Goal: Task Accomplishment & Management: Manage account settings

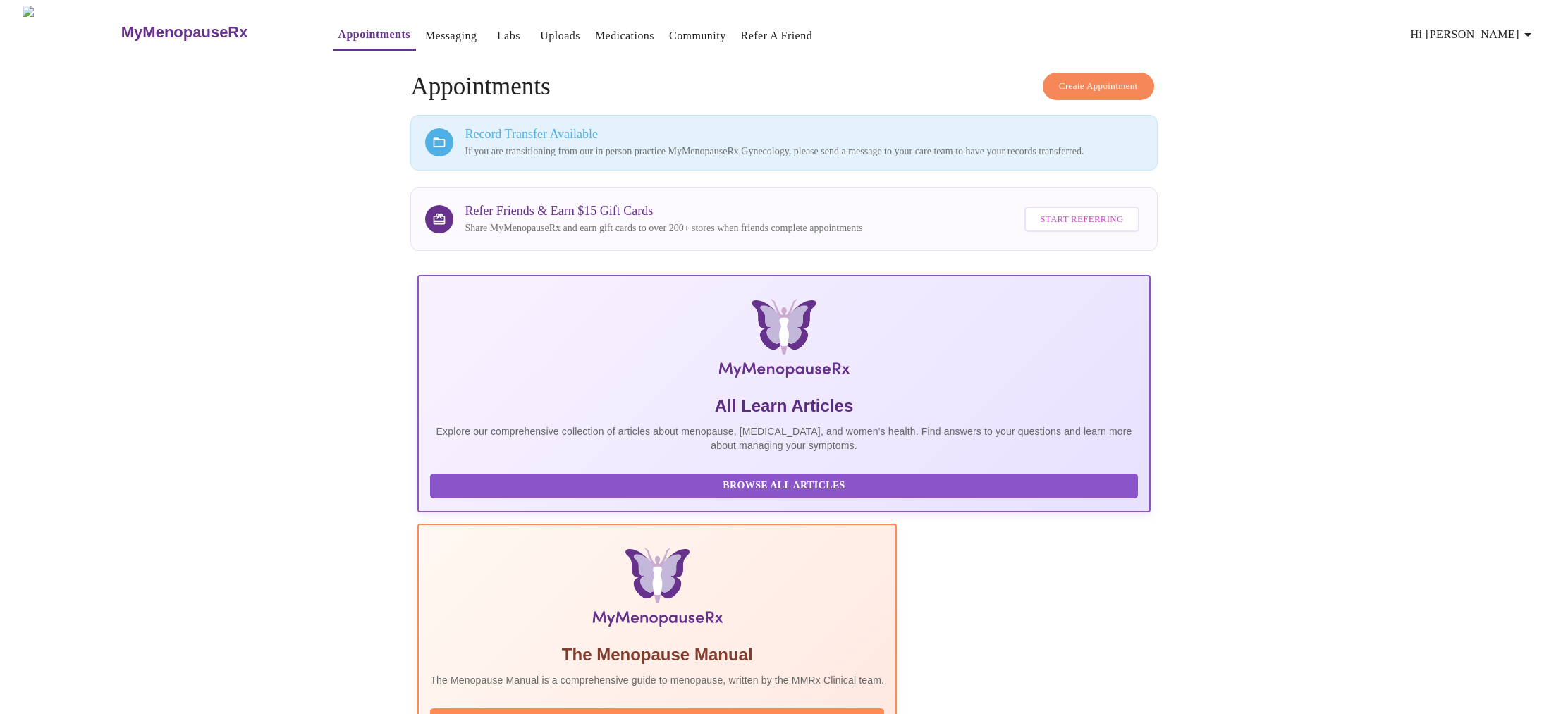
scroll to position [144, 0]
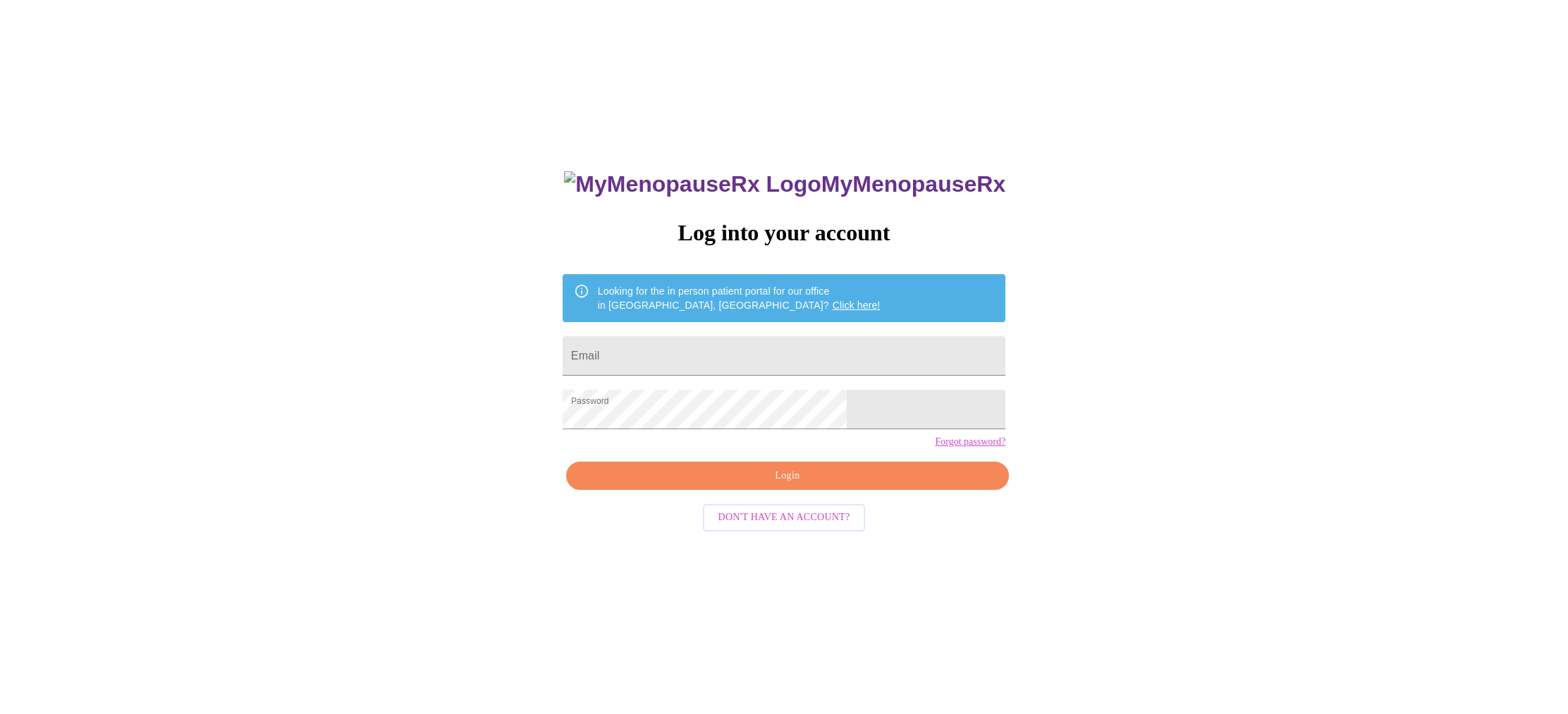
scroll to position [14, 0]
